Goal: Information Seeking & Learning: Learn about a topic

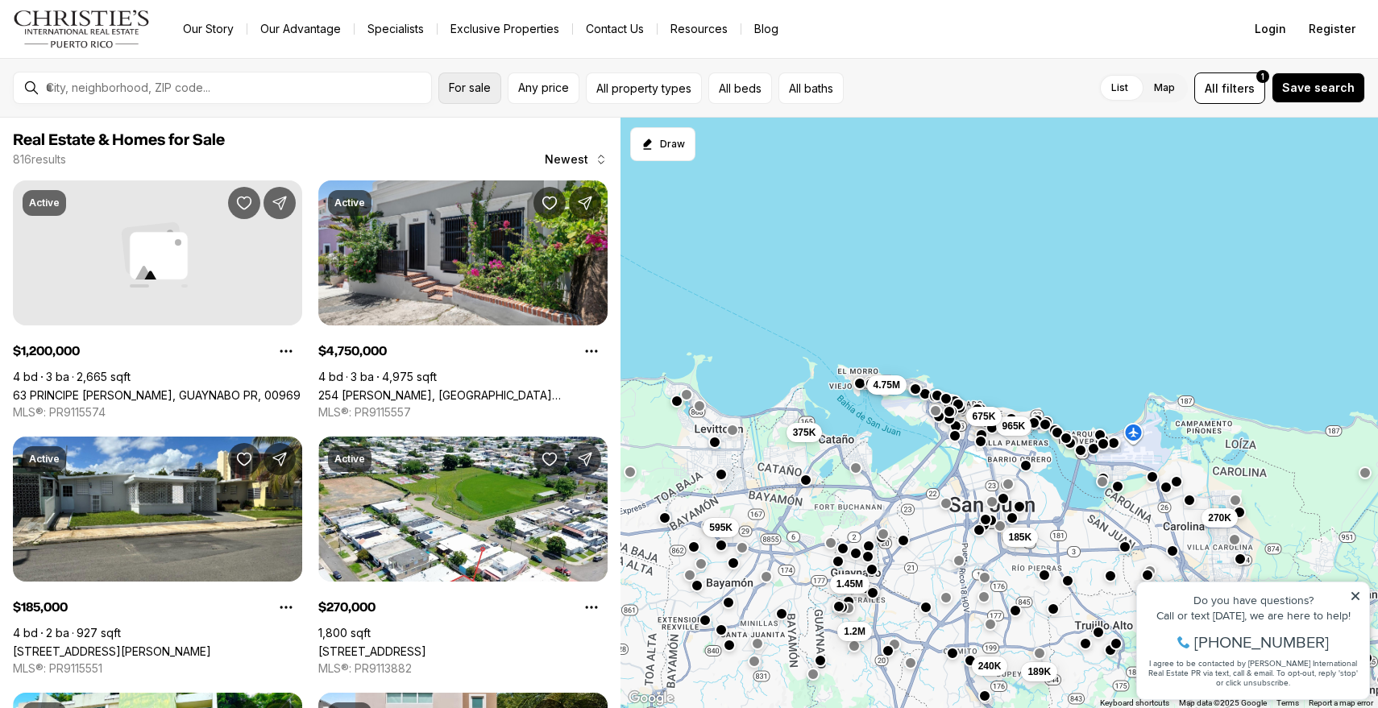
click at [469, 93] on span "For sale" at bounding box center [470, 87] width 42 height 13
click at [556, 85] on span "Any price" at bounding box center [543, 87] width 51 height 13
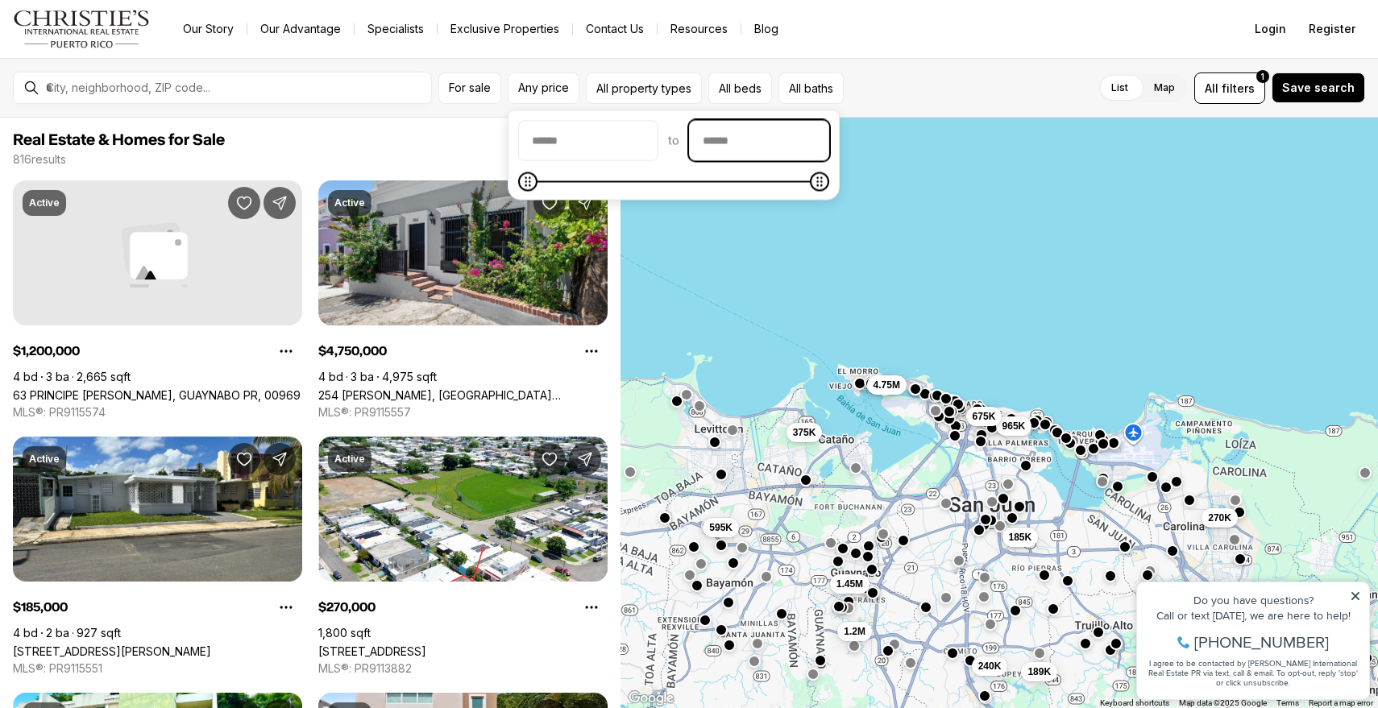
click at [727, 142] on input "priceMax" at bounding box center [759, 141] width 139 height 39
type input "********"
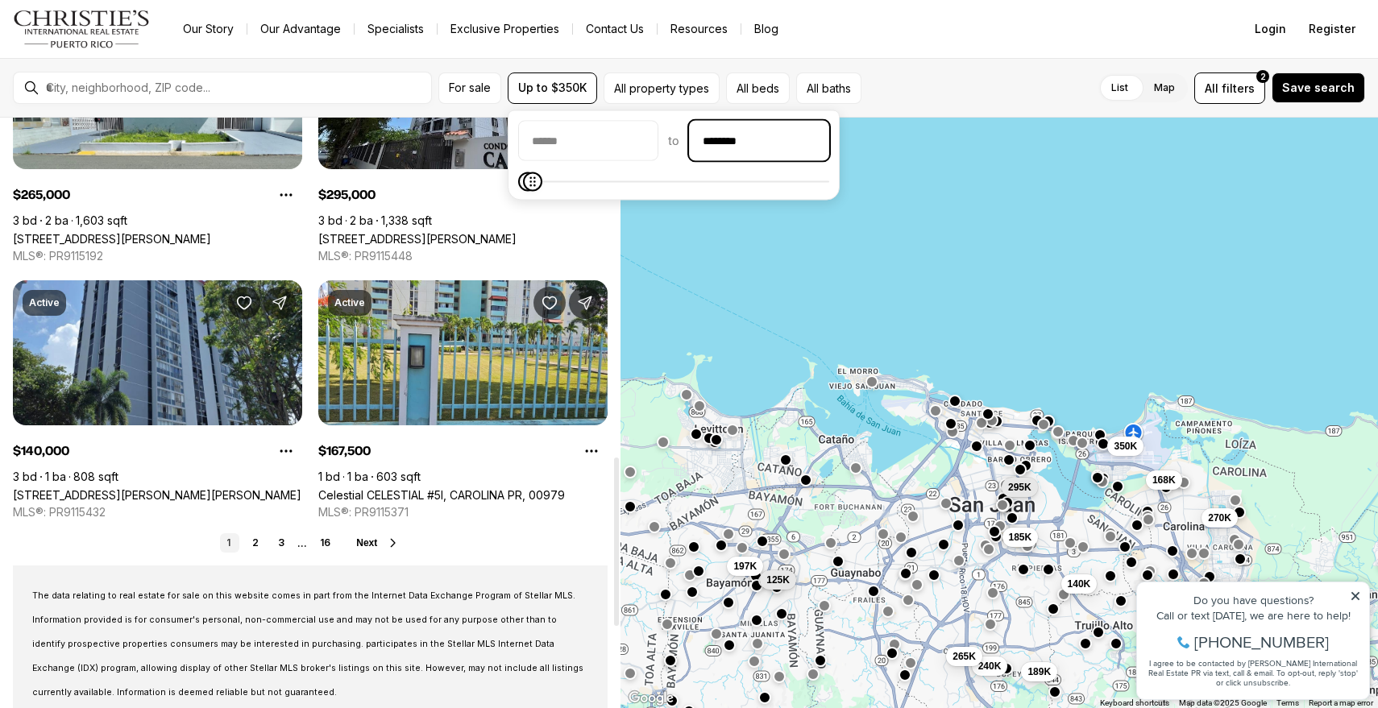
scroll to position [1188, 0]
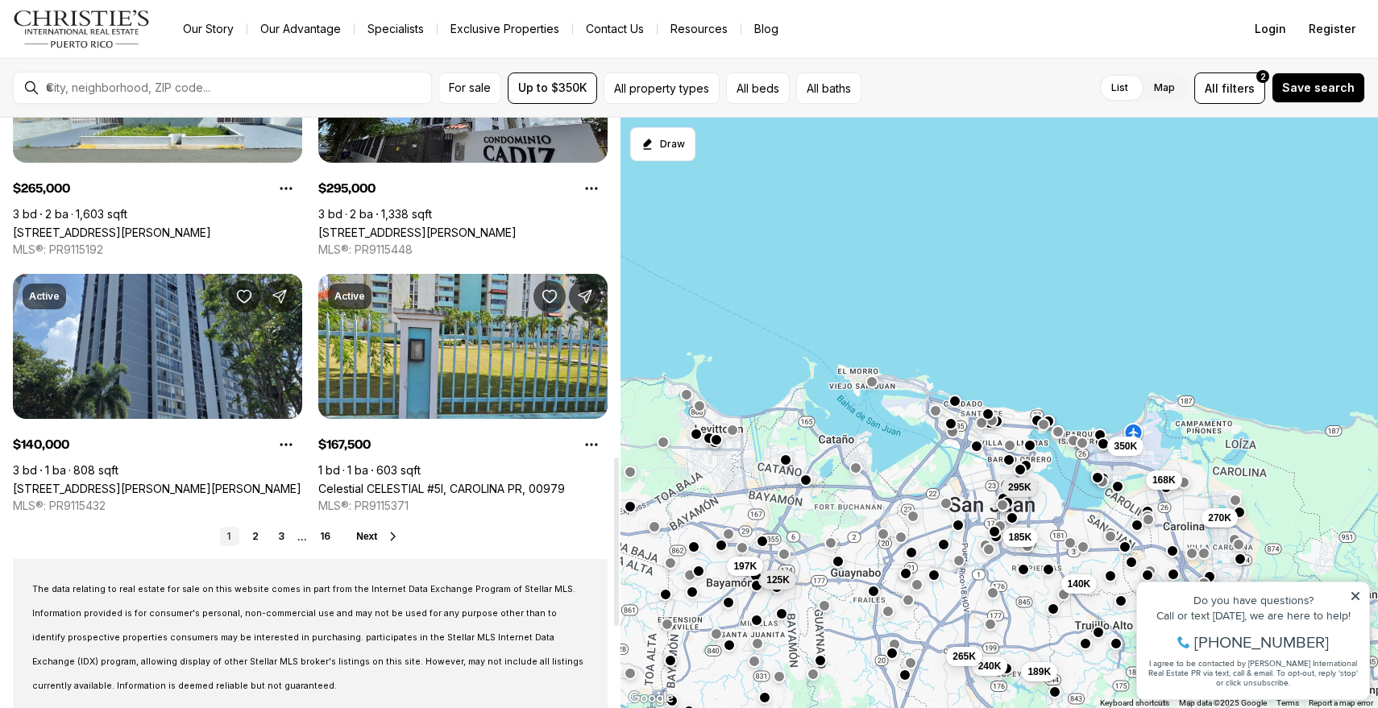
click at [380, 536] on button "Next" at bounding box center [378, 536] width 44 height 13
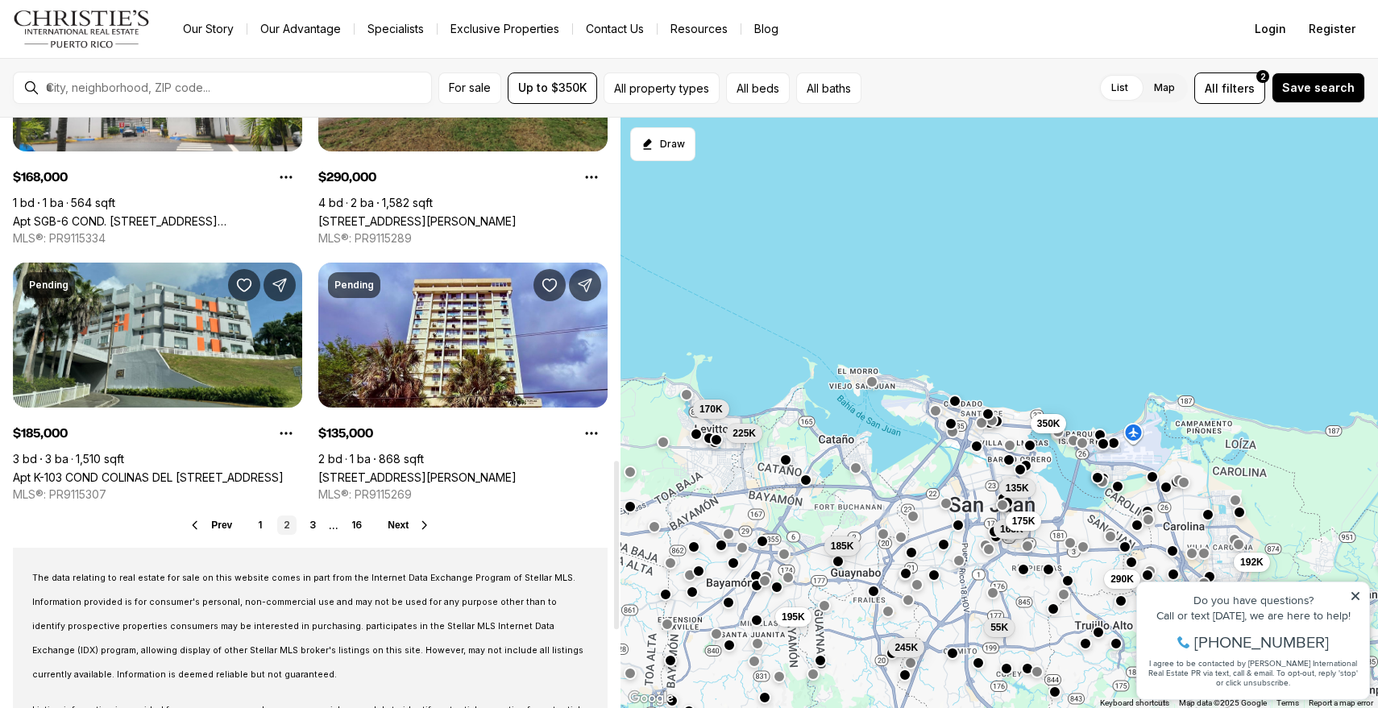
scroll to position [1200, 0]
click at [412, 525] on button "Next" at bounding box center [410, 524] width 44 height 13
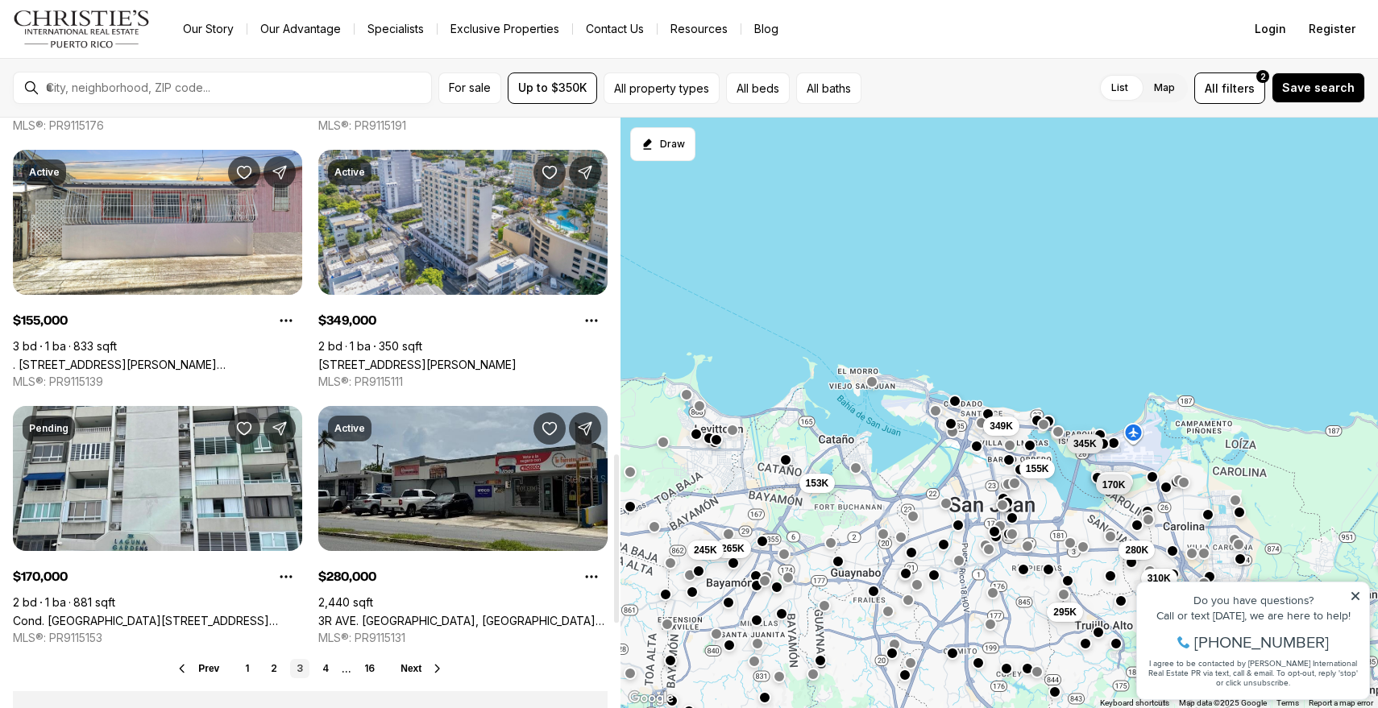
scroll to position [1177, 0]
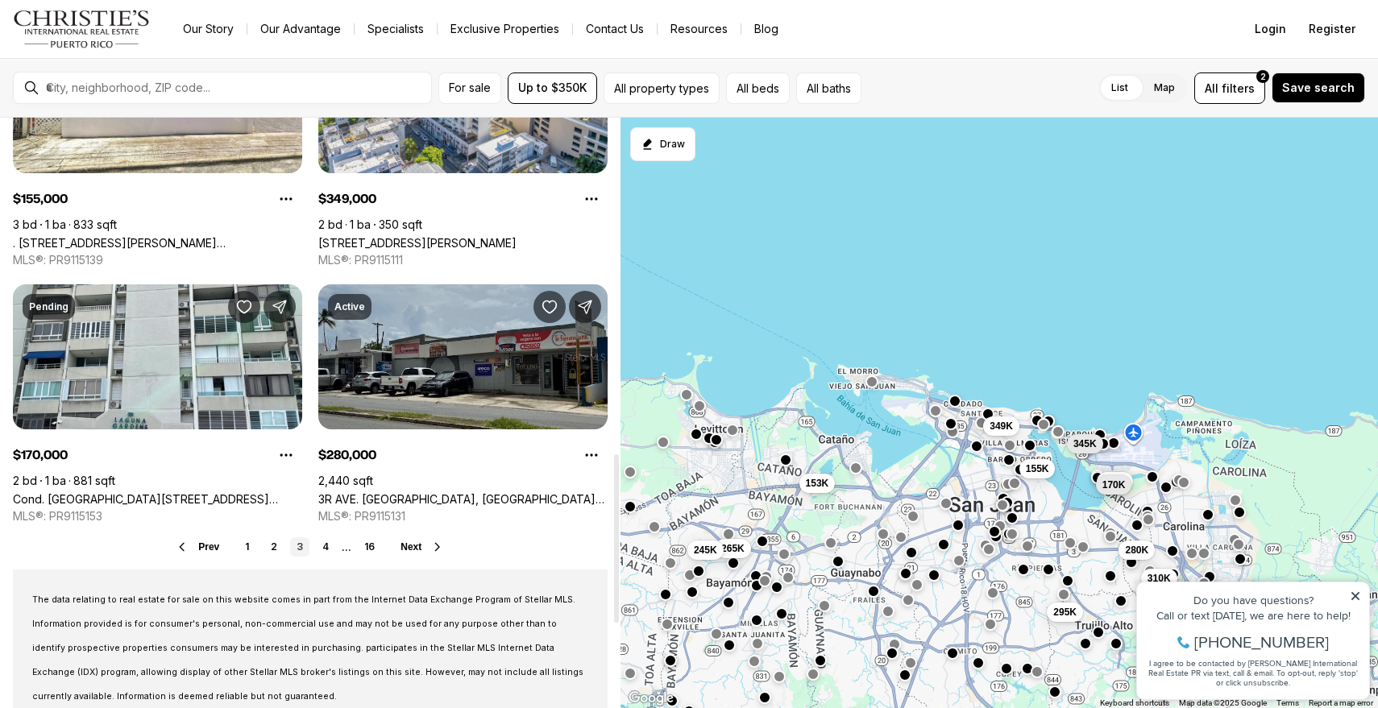
click at [425, 547] on button "Next" at bounding box center [423, 547] width 44 height 13
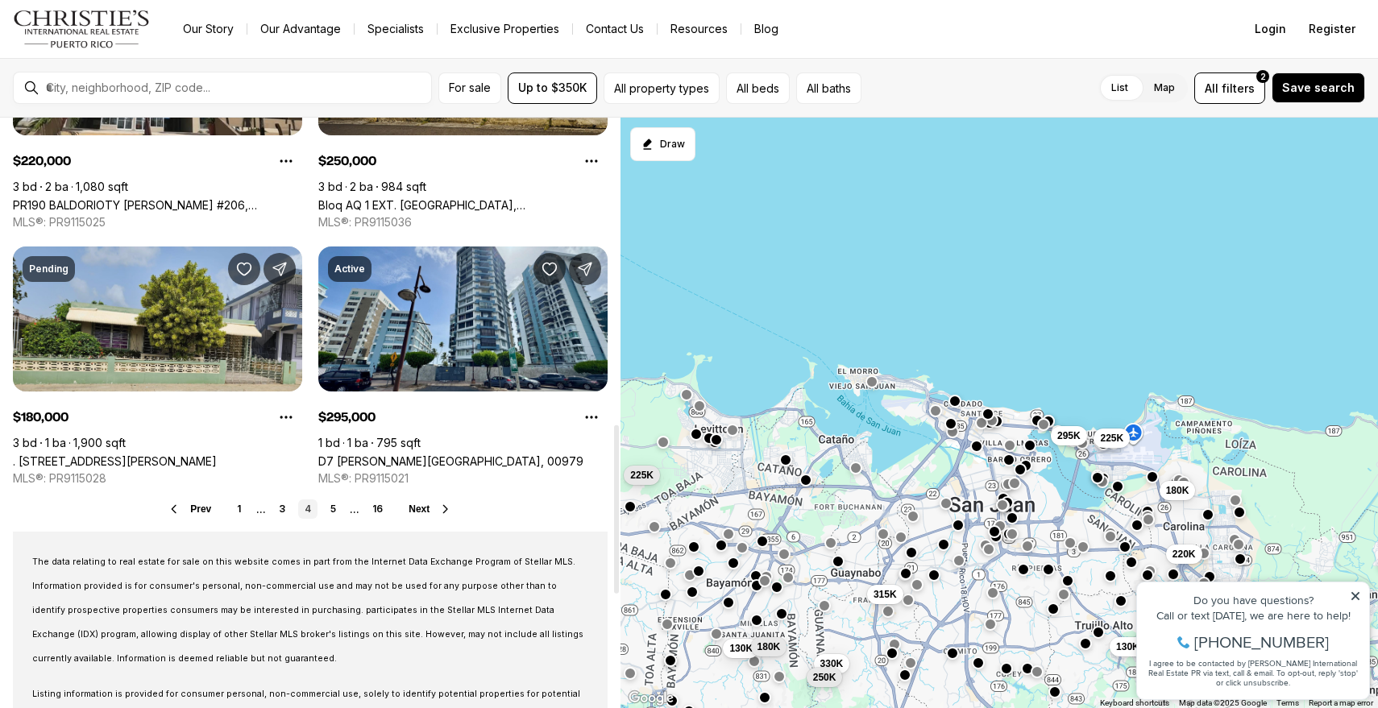
scroll to position [1252, 0]
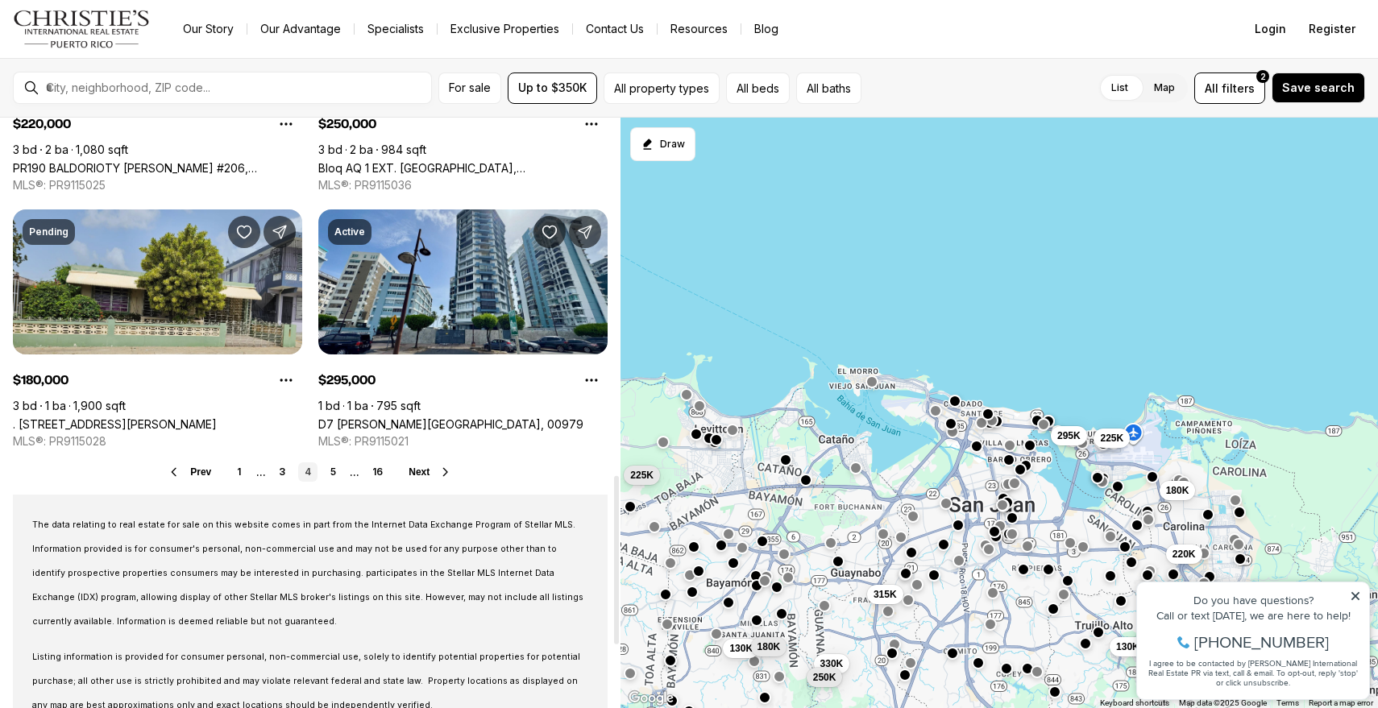
click at [420, 467] on span "Next" at bounding box center [419, 472] width 21 height 11
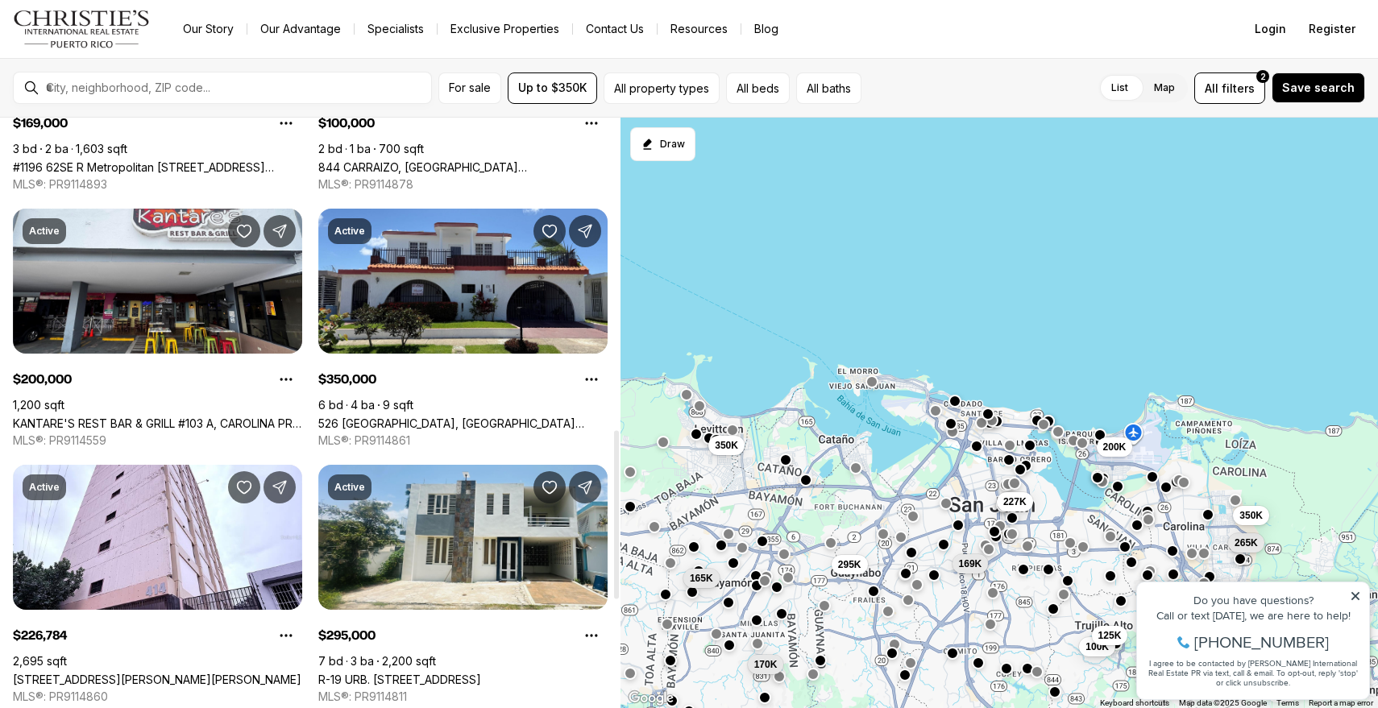
scroll to position [1263, 0]
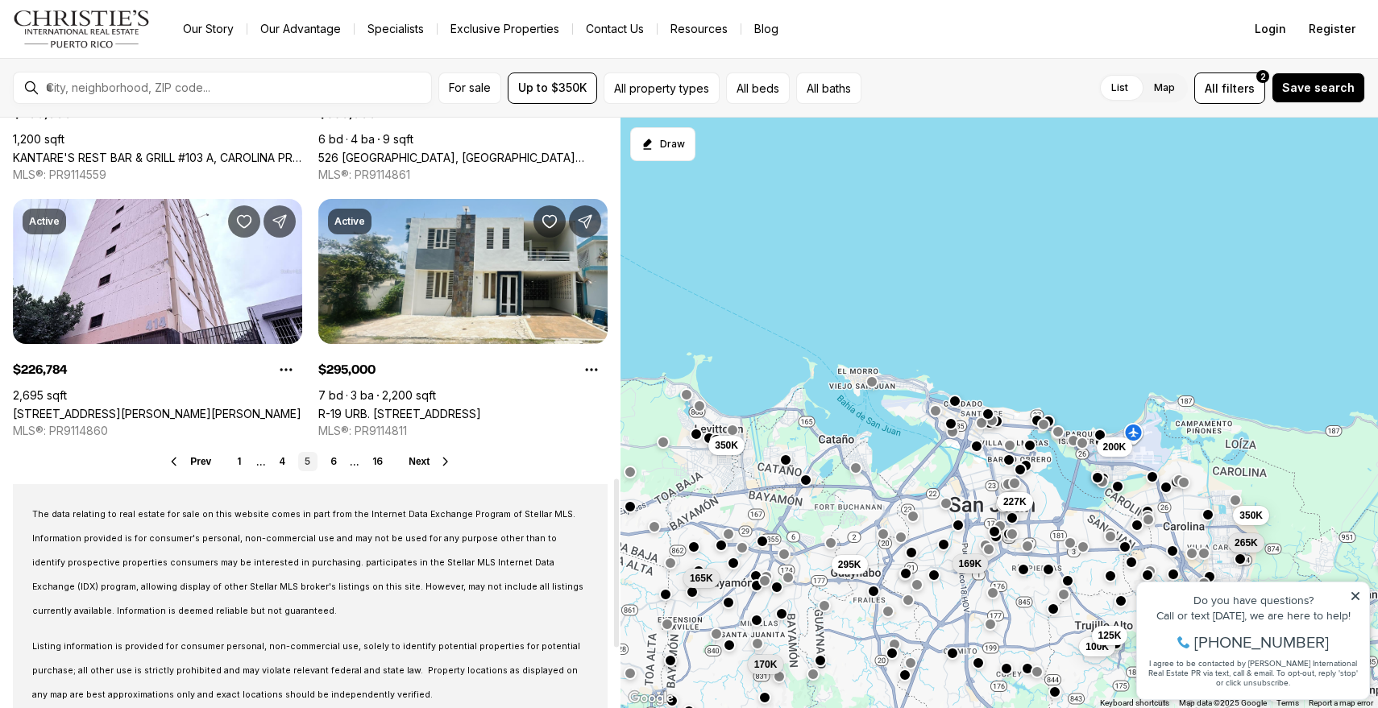
click at [435, 459] on button "Next" at bounding box center [431, 461] width 44 height 13
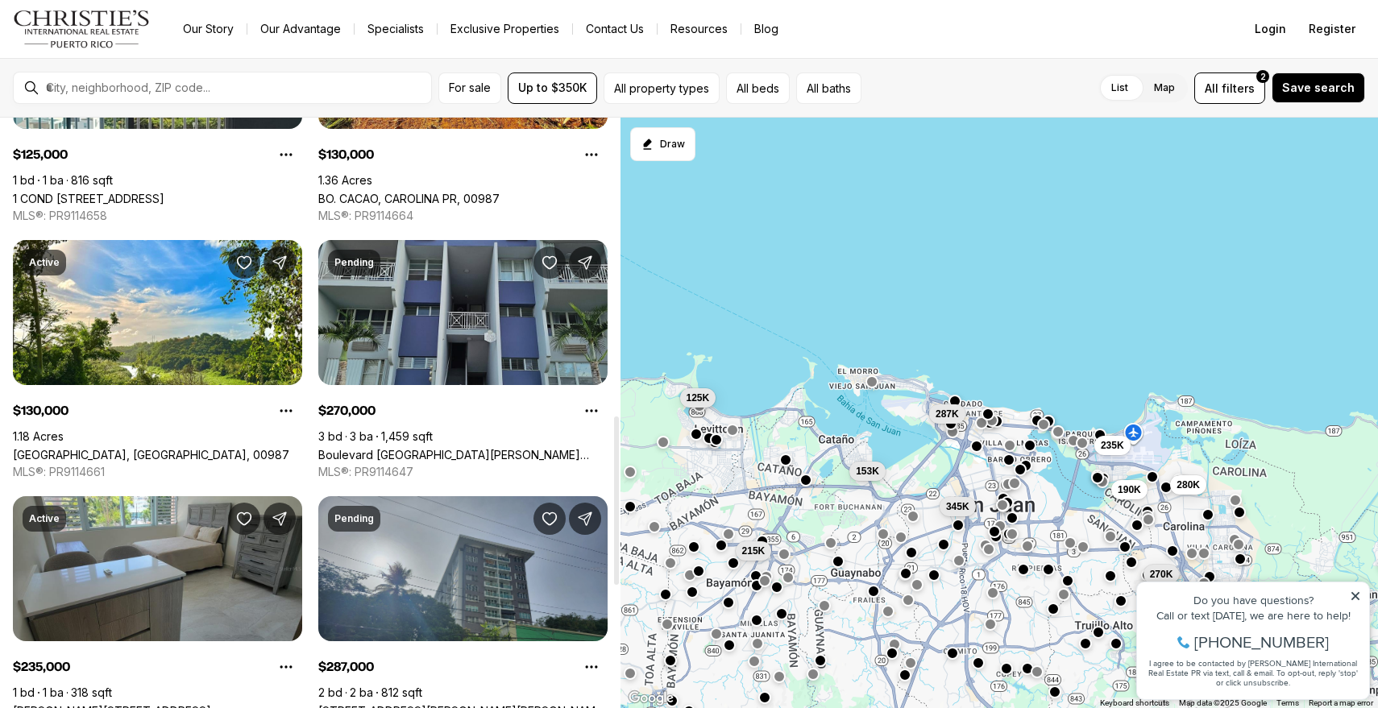
scroll to position [1115, 0]
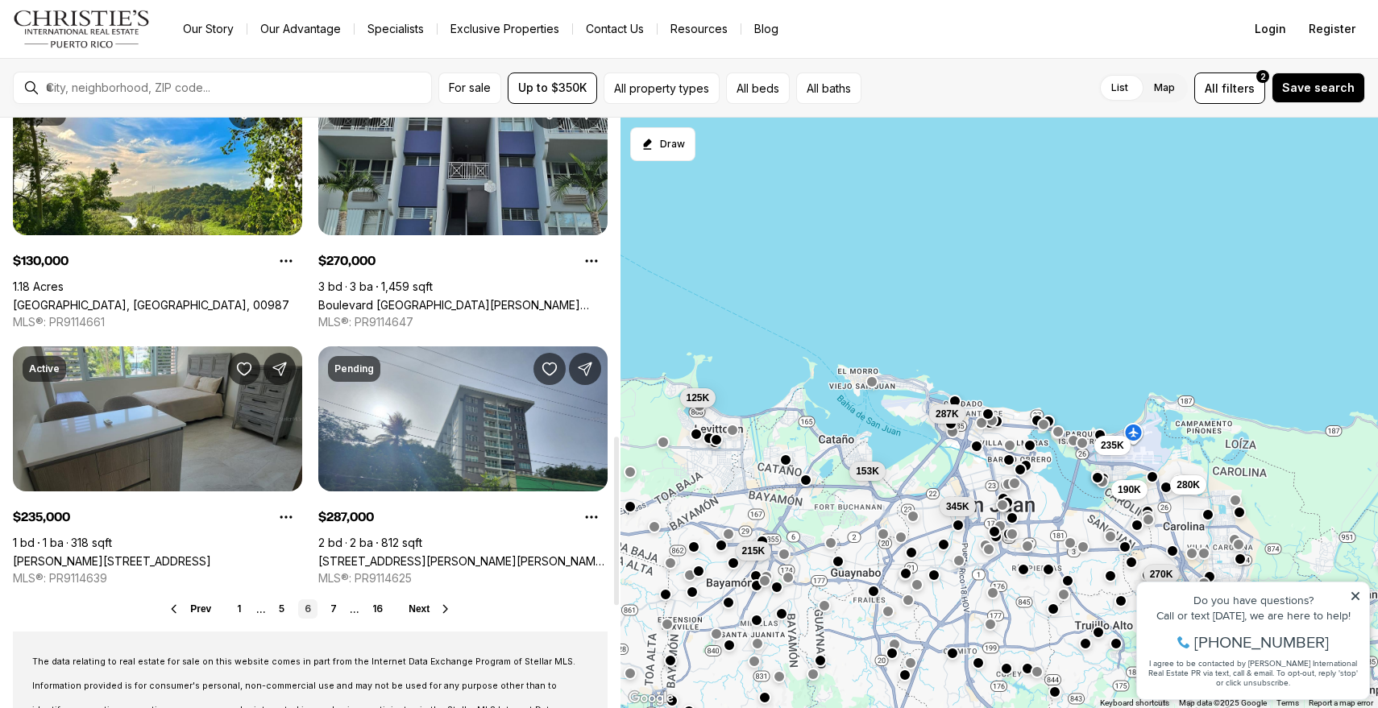
click at [432, 609] on button "Next" at bounding box center [431, 609] width 44 height 13
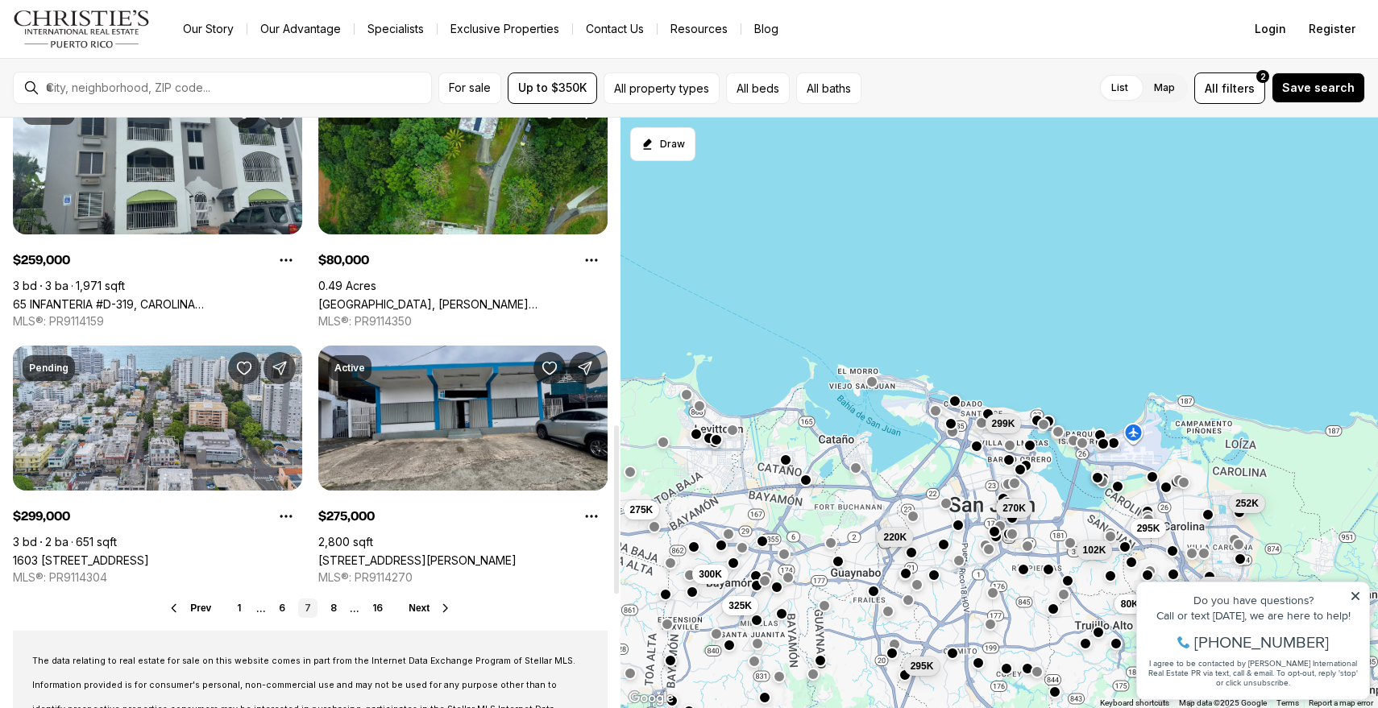
scroll to position [1185, 0]
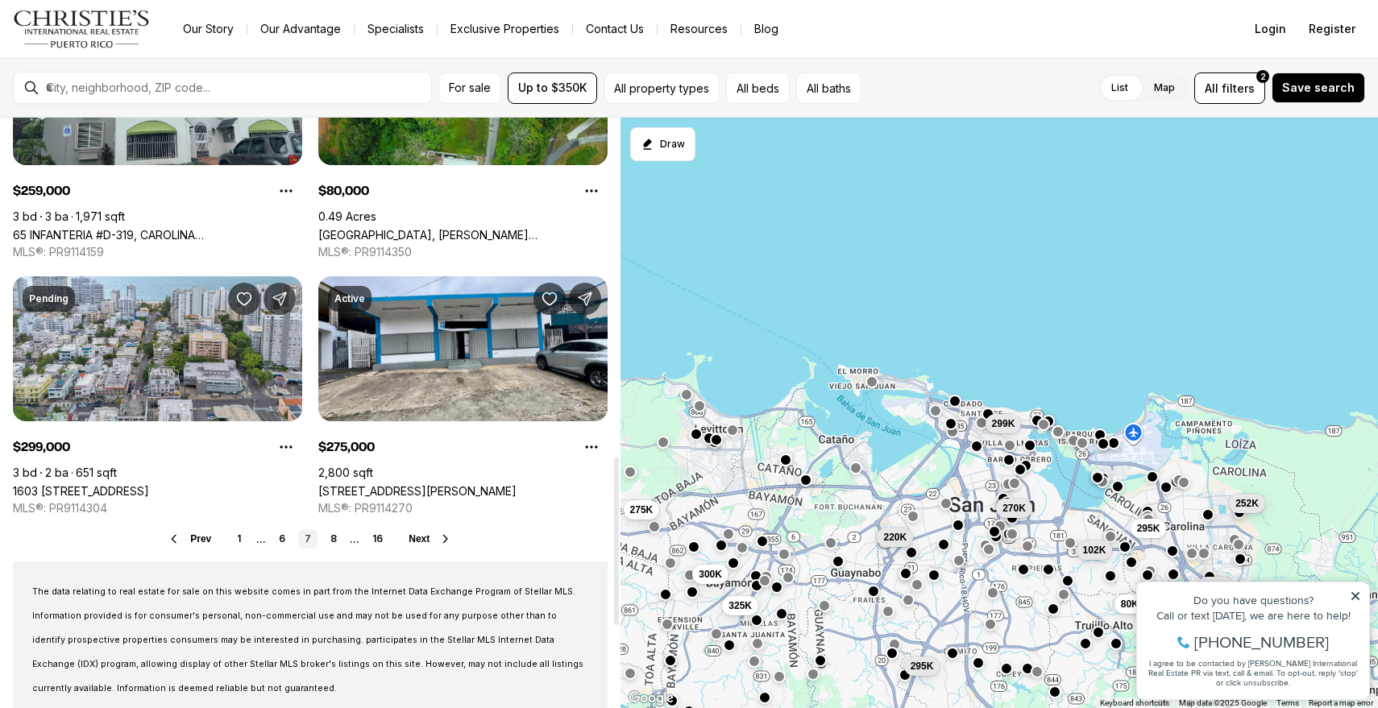
click at [429, 542] on span "Next" at bounding box center [419, 539] width 21 height 11
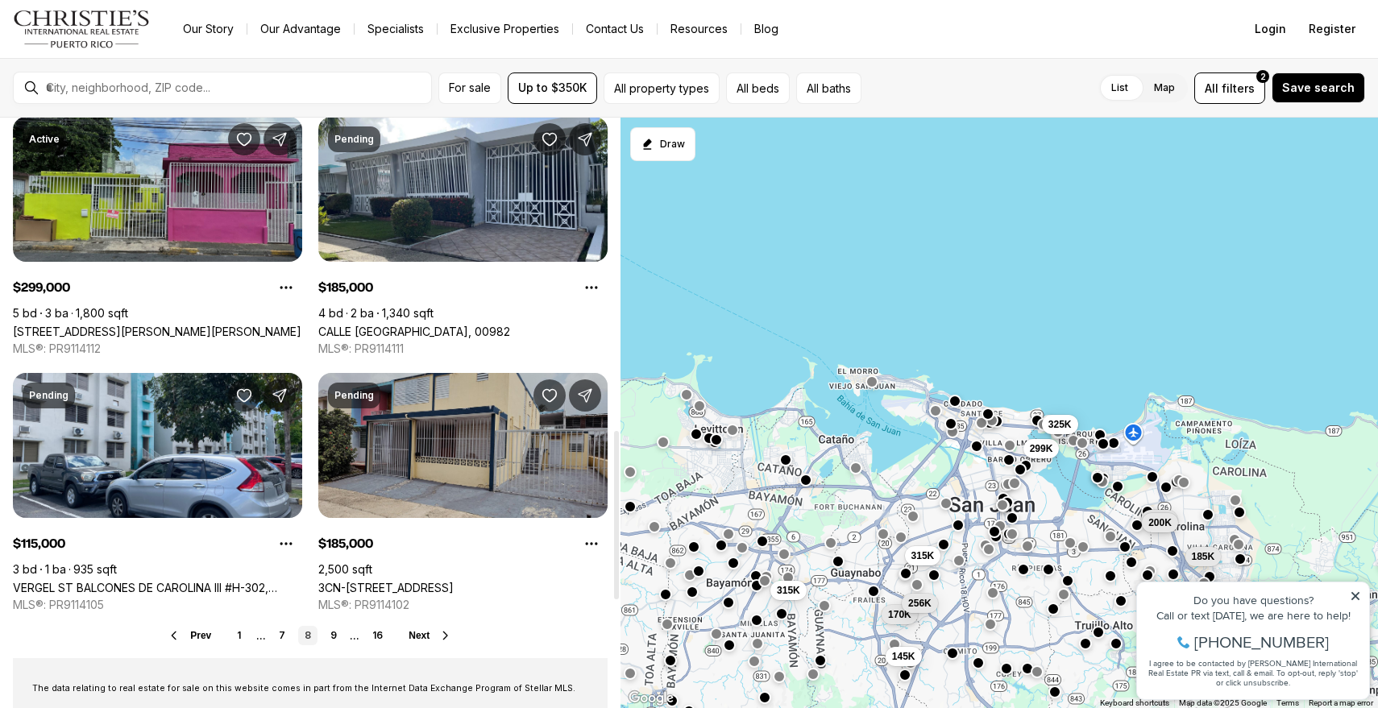
scroll to position [1094, 0]
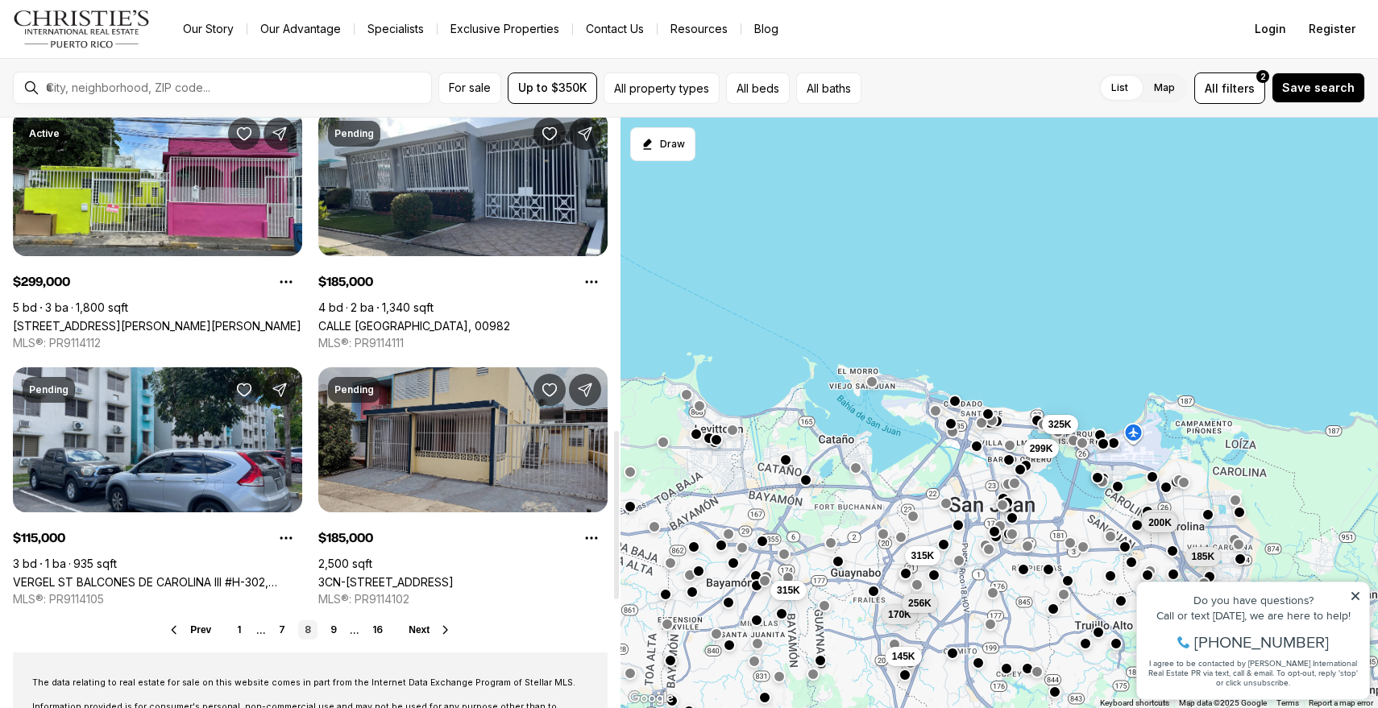
click at [432, 633] on button "Next" at bounding box center [431, 630] width 44 height 13
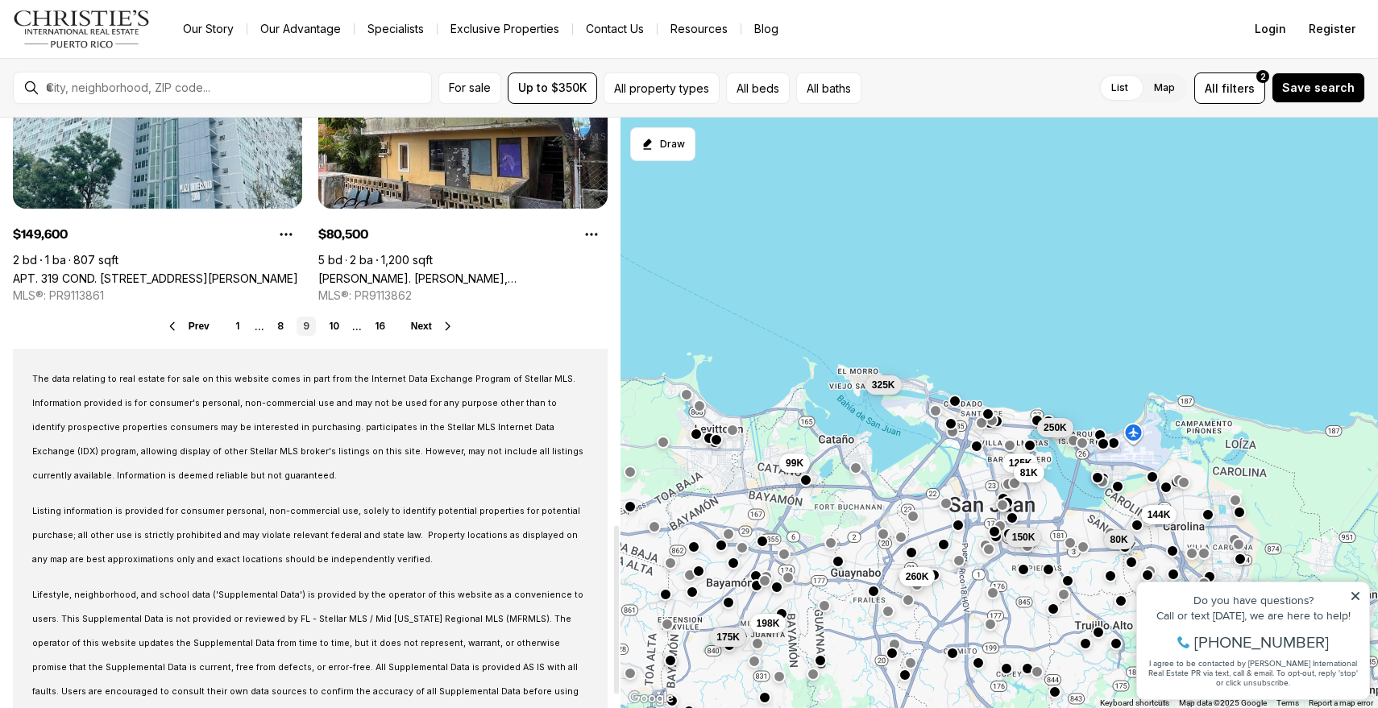
scroll to position [1460, 0]
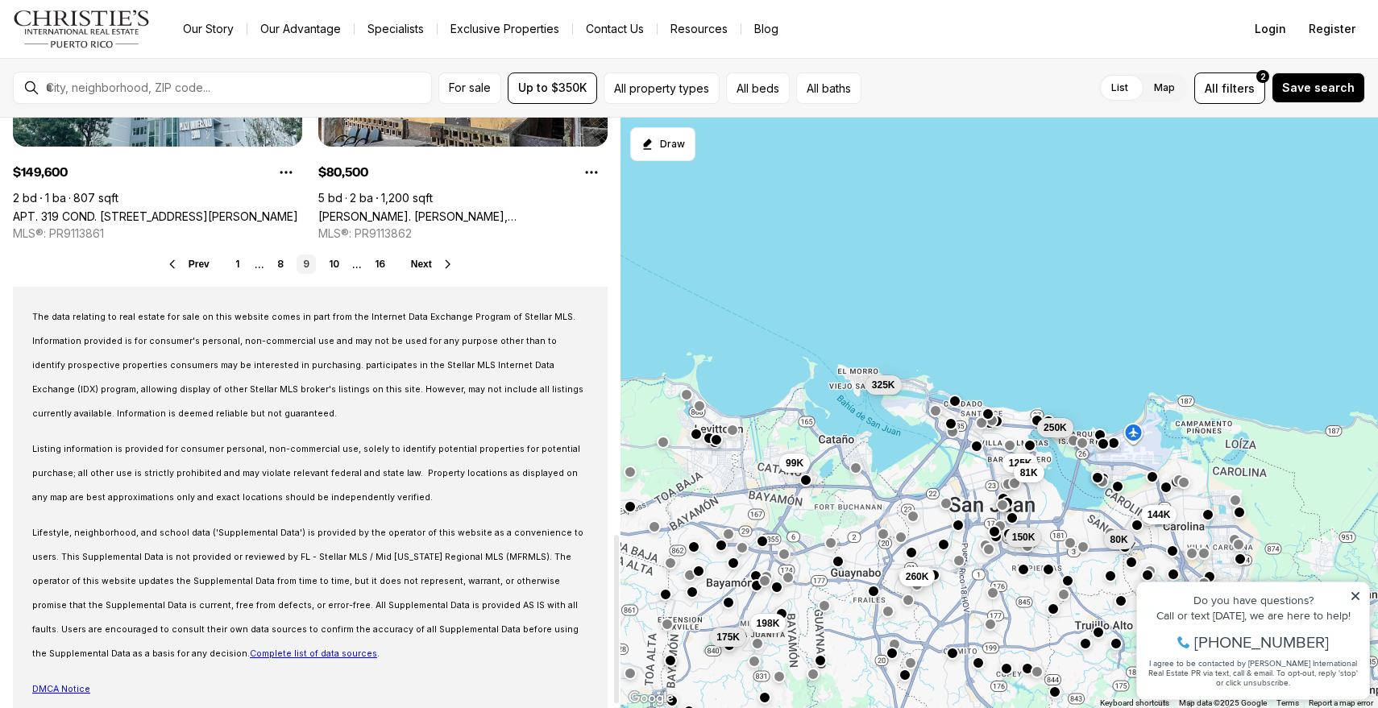
click at [428, 259] on span "Next" at bounding box center [421, 264] width 21 height 11
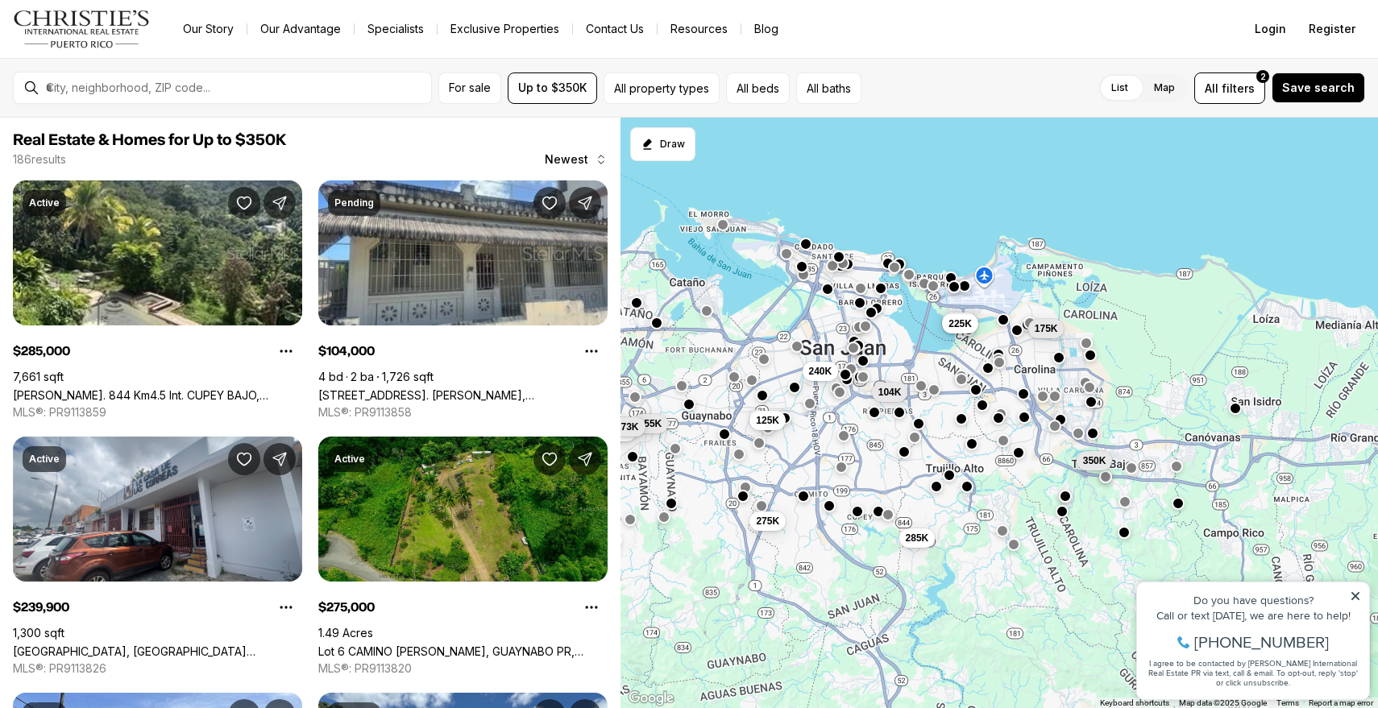
drag, startPoint x: 1049, startPoint y: 389, endPoint x: 945, endPoint y: 235, distance: 186.4
click at [945, 235] on div "104K 350K 285K 175K 350K 225K 174K 155K 125K 173K 275K 240K" at bounding box center [1000, 414] width 758 height 592
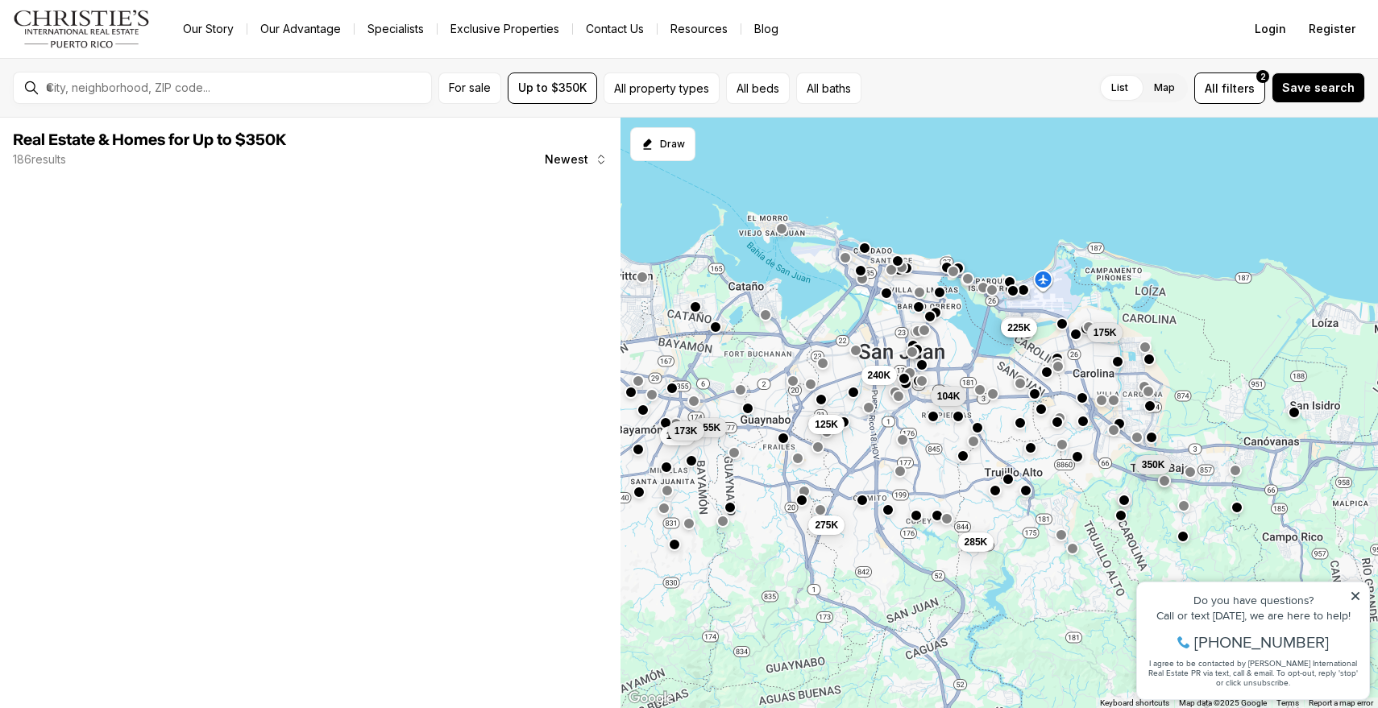
click at [1359, 592] on icon at bounding box center [1356, 596] width 8 height 8
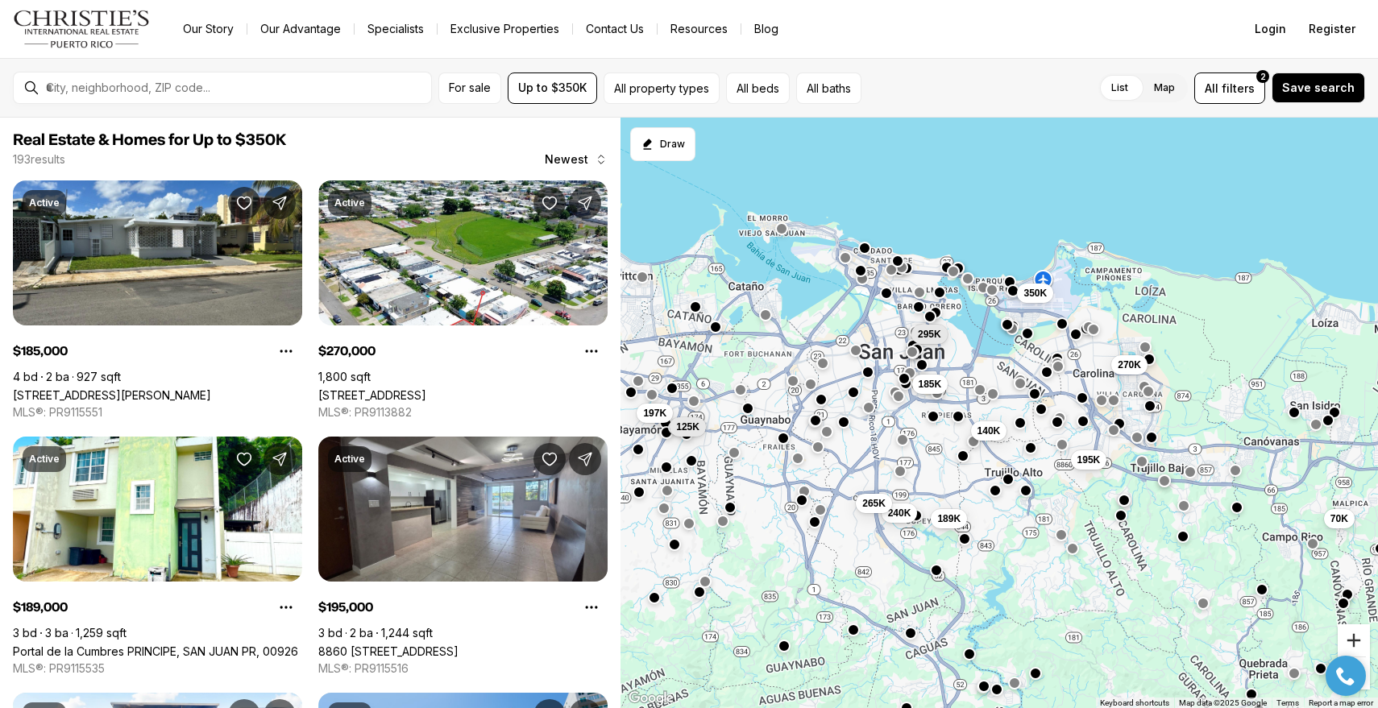
click at [1366, 645] on button "Zoom in" at bounding box center [1354, 641] width 32 height 32
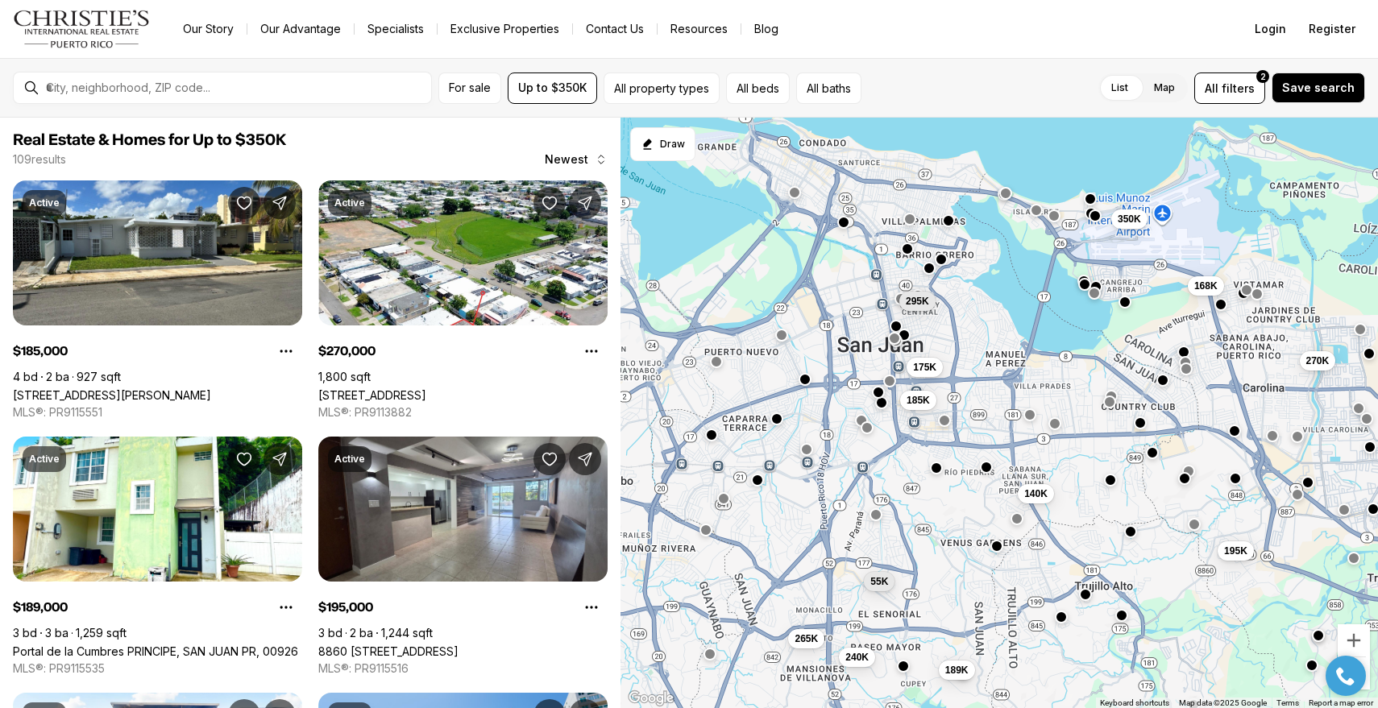
drag, startPoint x: 921, startPoint y: 458, endPoint x: 998, endPoint y: 514, distance: 95.1
click at [998, 514] on div "175K 185K 140K 189K 240K 55K 195K 270K 350K 168K 295K 265K" at bounding box center [1000, 414] width 758 height 592
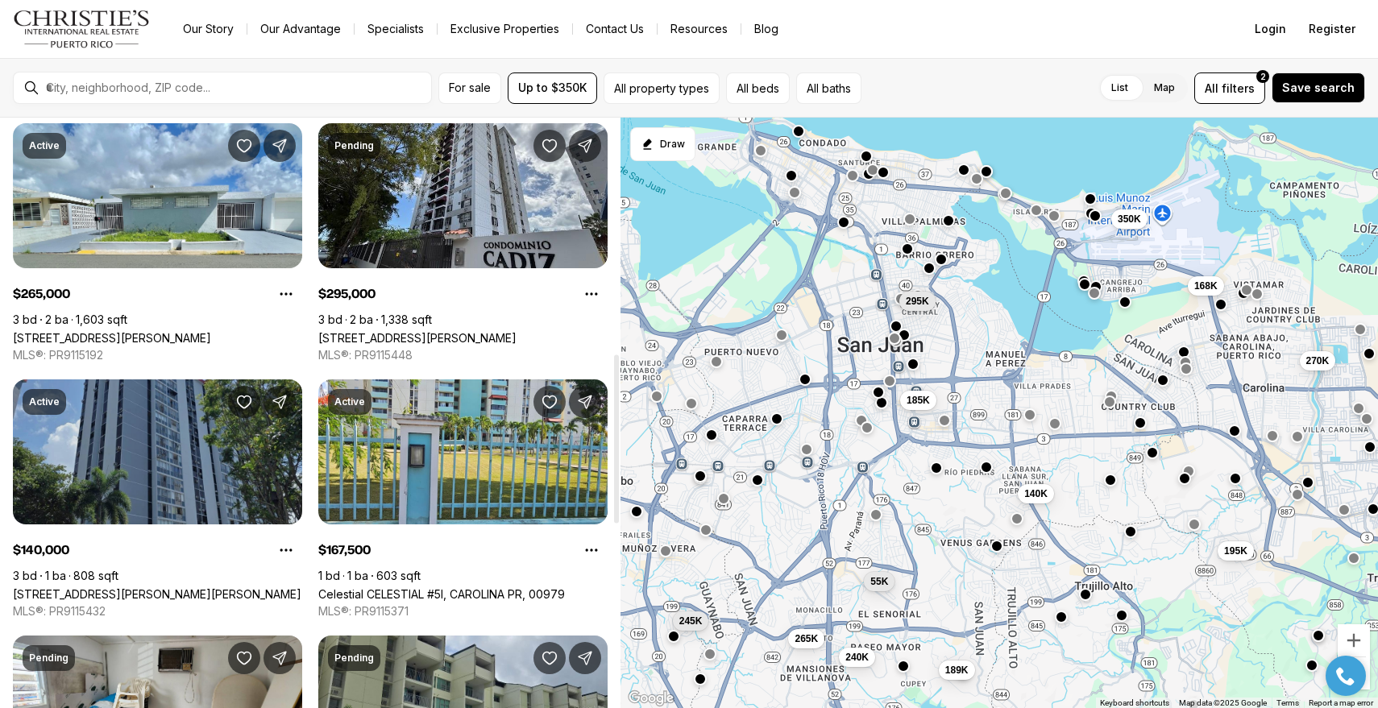
scroll to position [1127, 0]
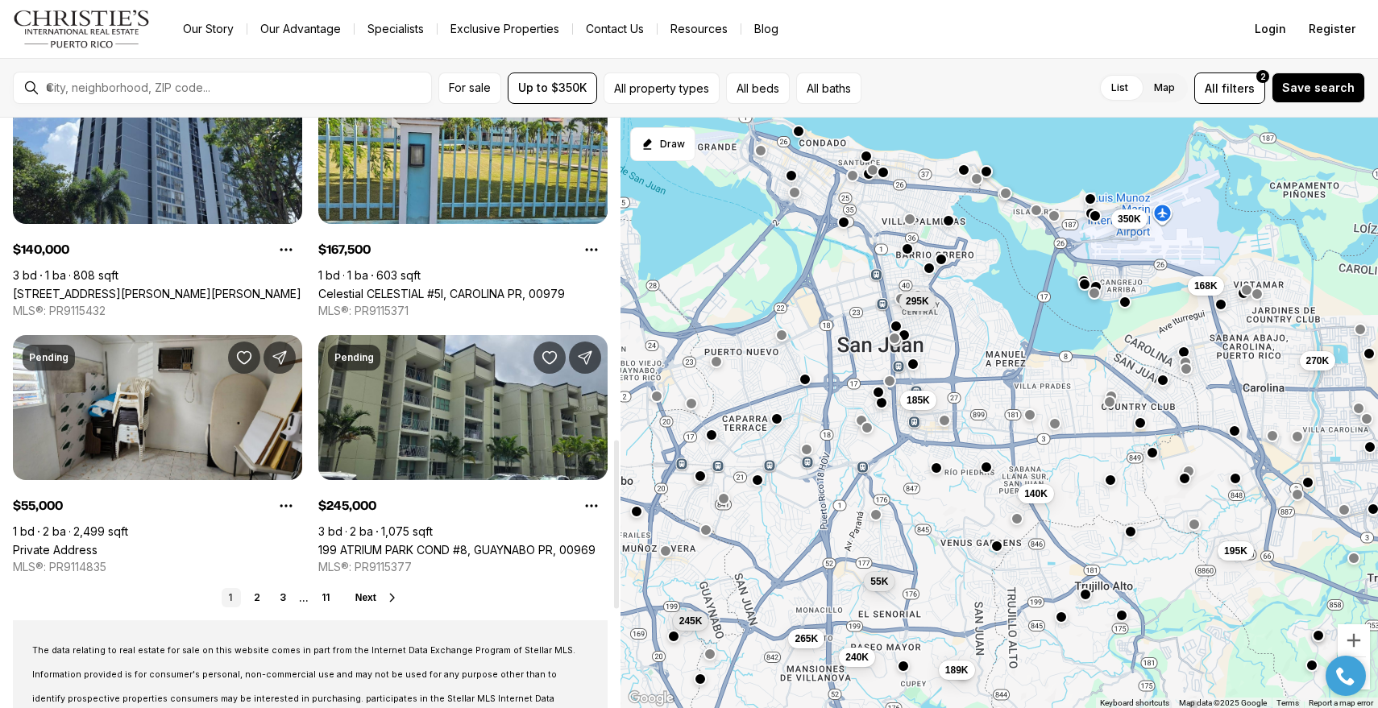
click at [390, 592] on icon at bounding box center [392, 598] width 13 height 13
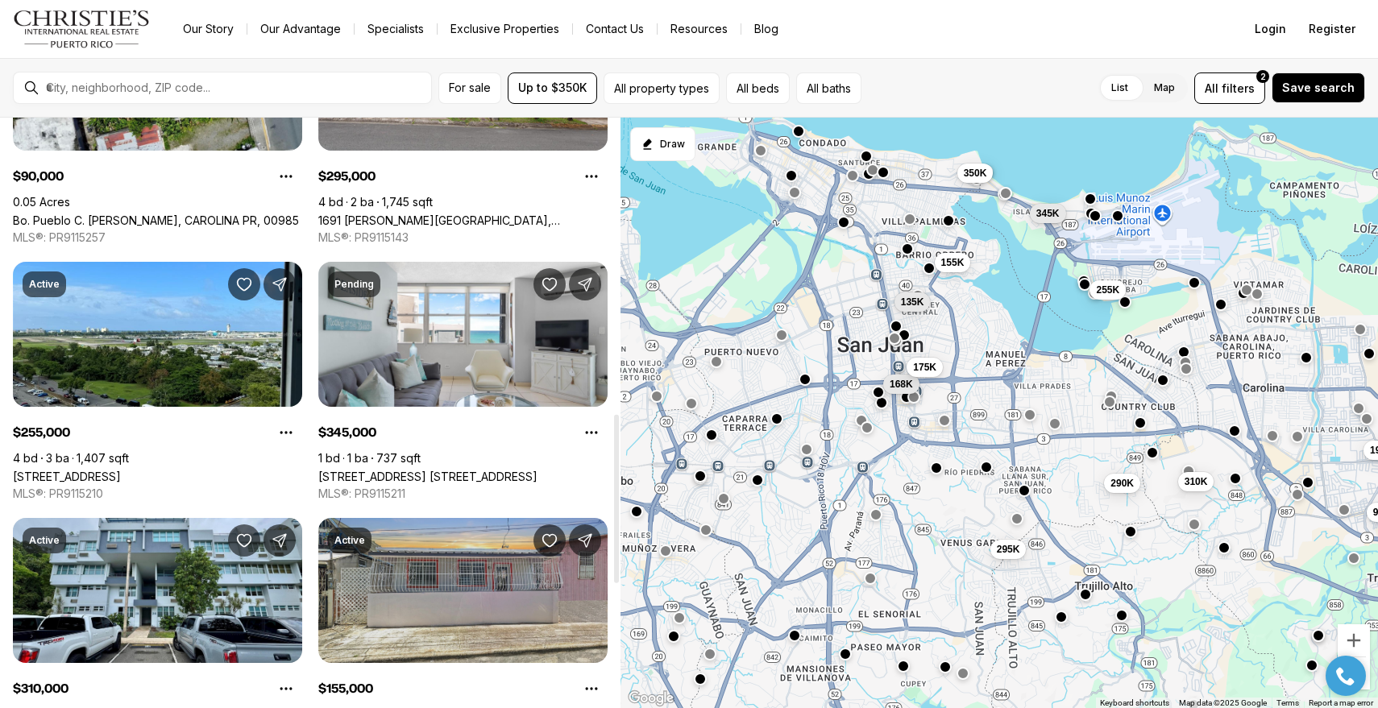
scroll to position [1278, 0]
